Goal: Use online tool/utility: Utilize a website feature to perform a specific function

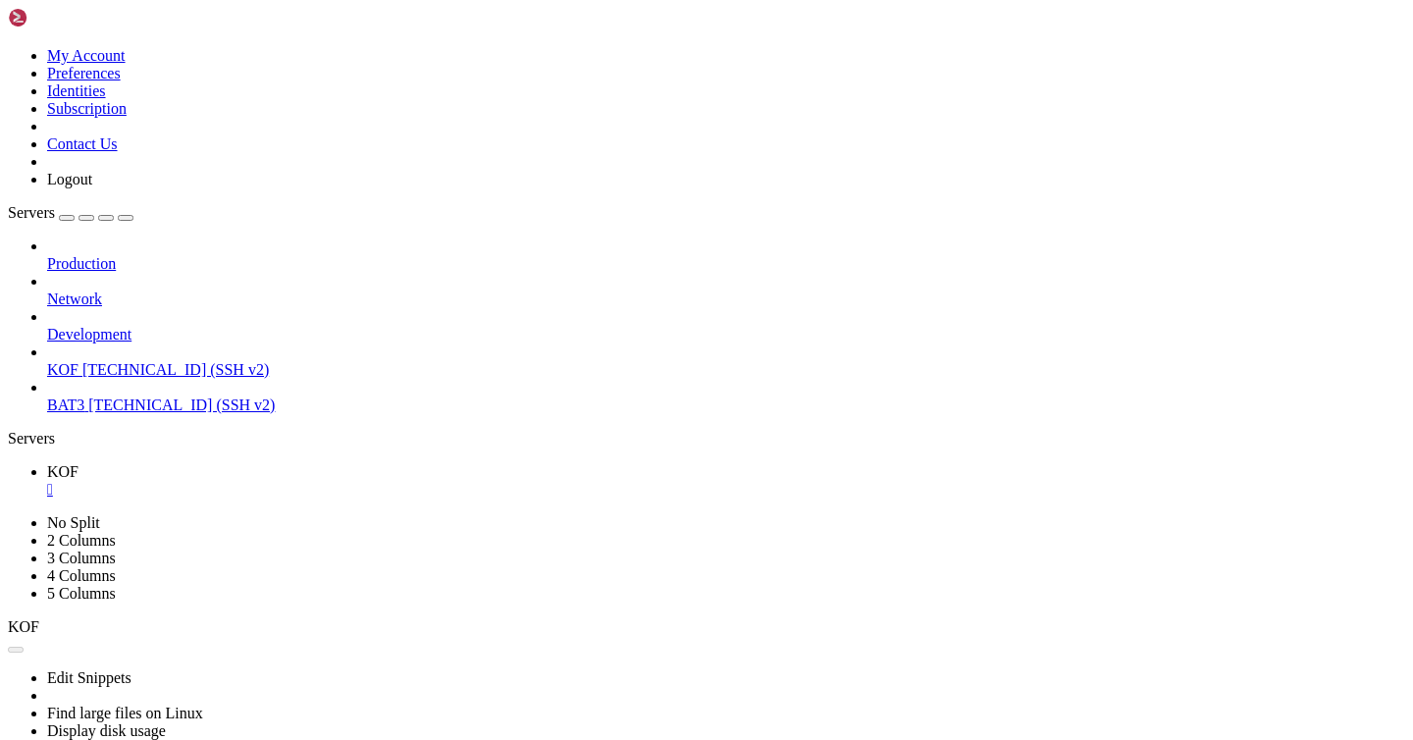
scroll to position [5418, 0]
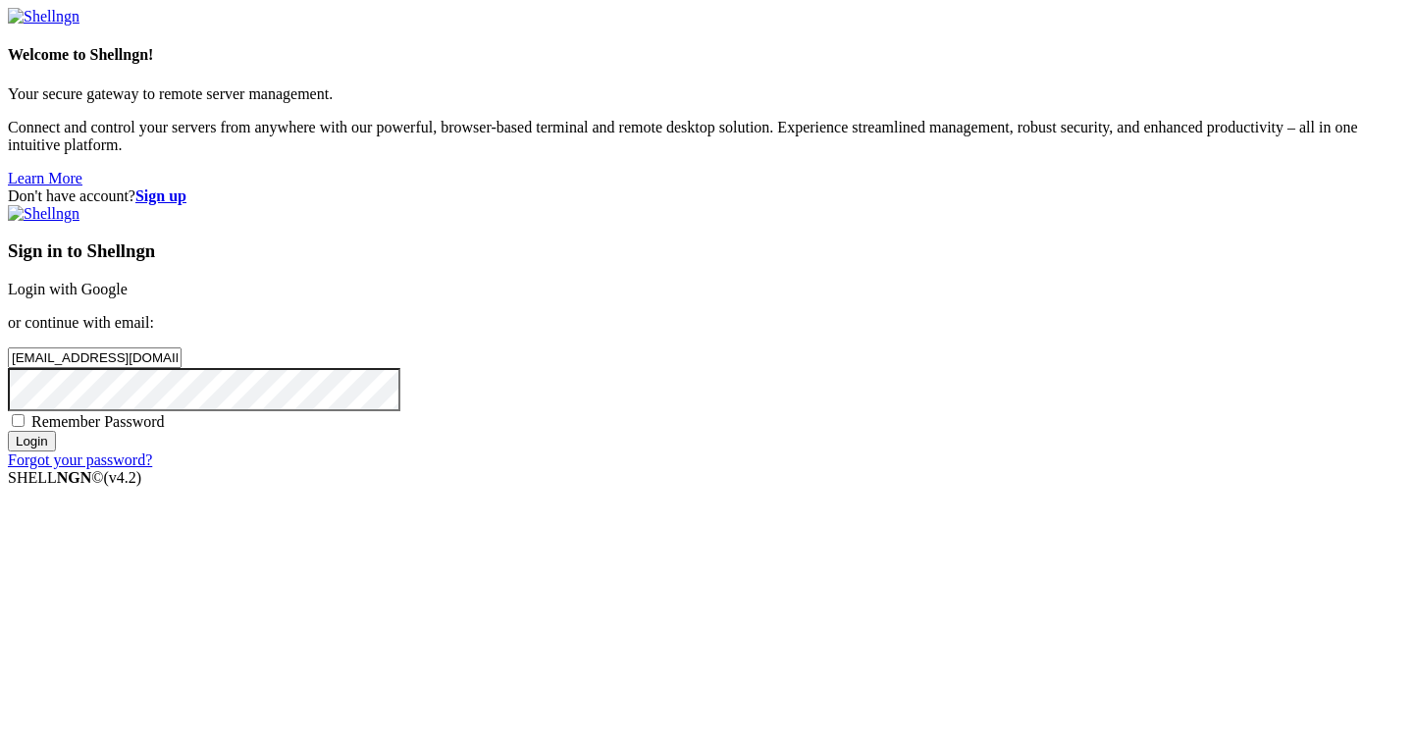
click at [56, 451] on input "Login" at bounding box center [32, 441] width 48 height 21
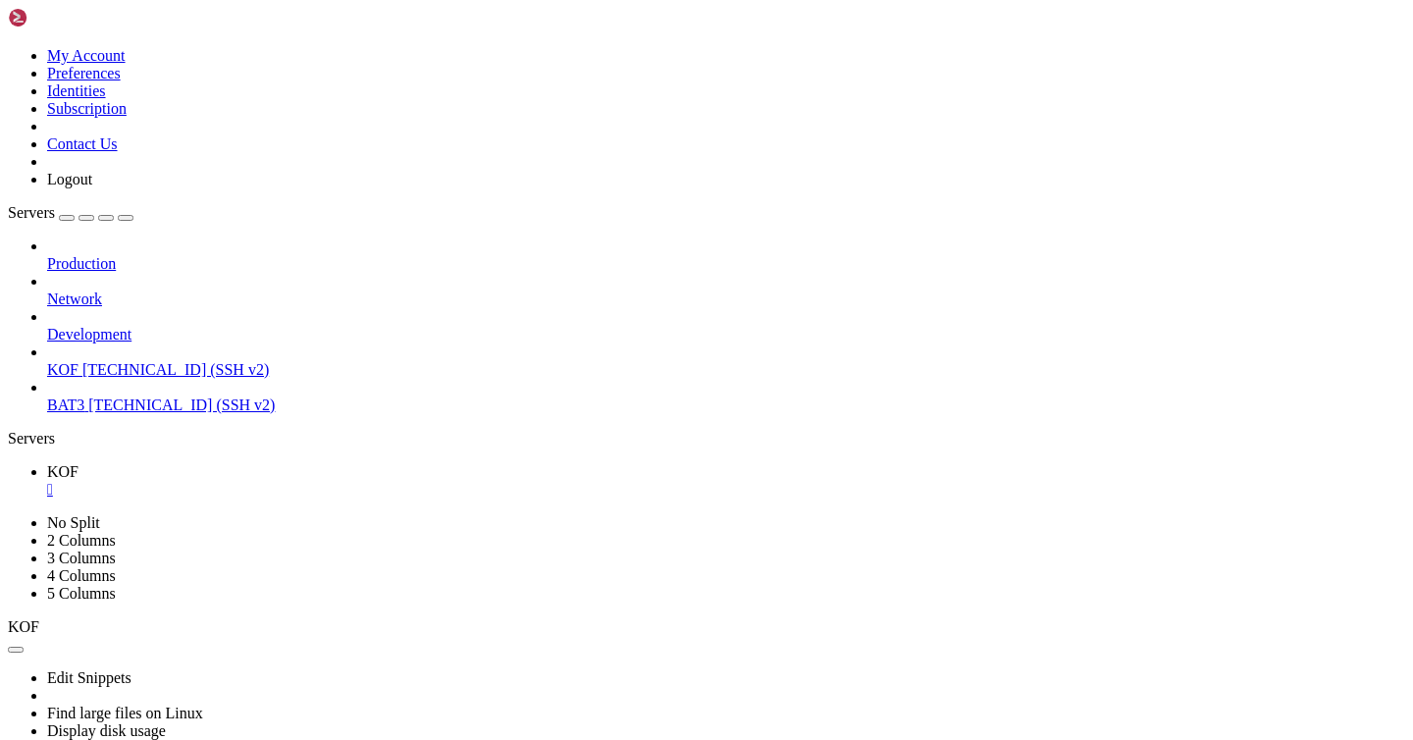
scroll to position [5548, 0]
